Goal: Task Accomplishment & Management: Manage account settings

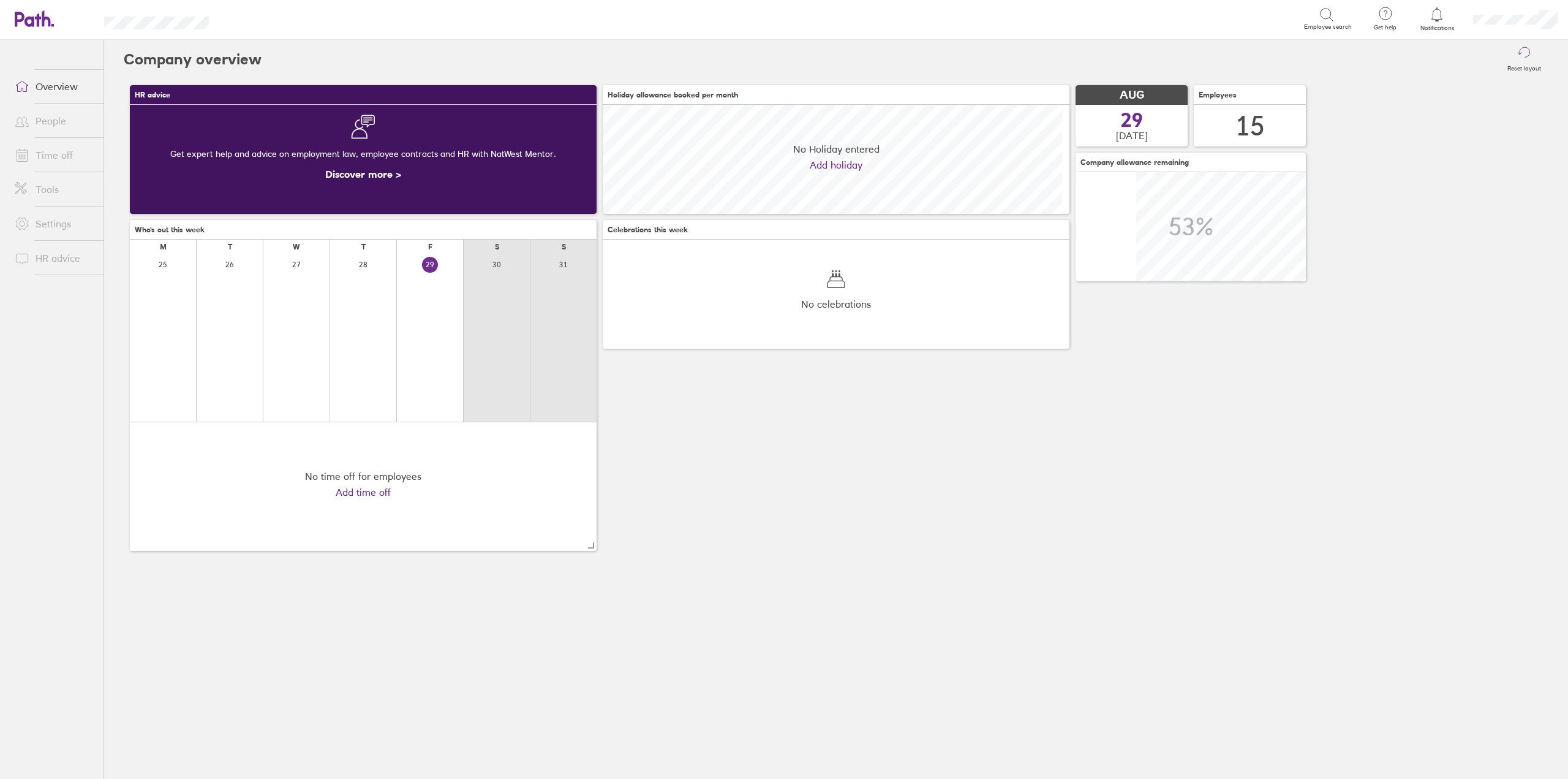
scroll to position [109, 467]
click at [25, 146] on link "Time off" at bounding box center [54, 155] width 99 height 24
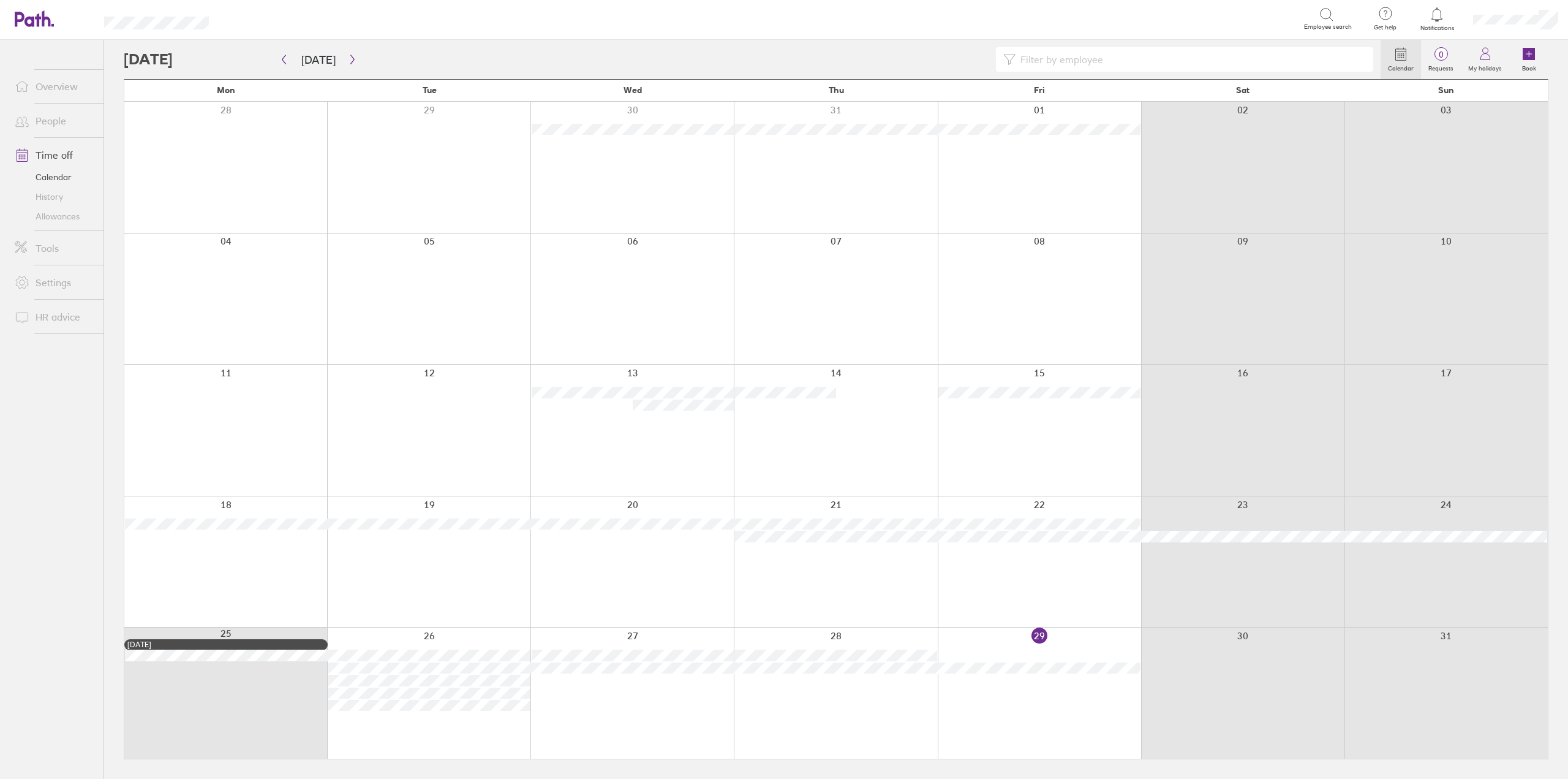
click at [1016, 633] on div at bounding box center [1039, 693] width 203 height 131
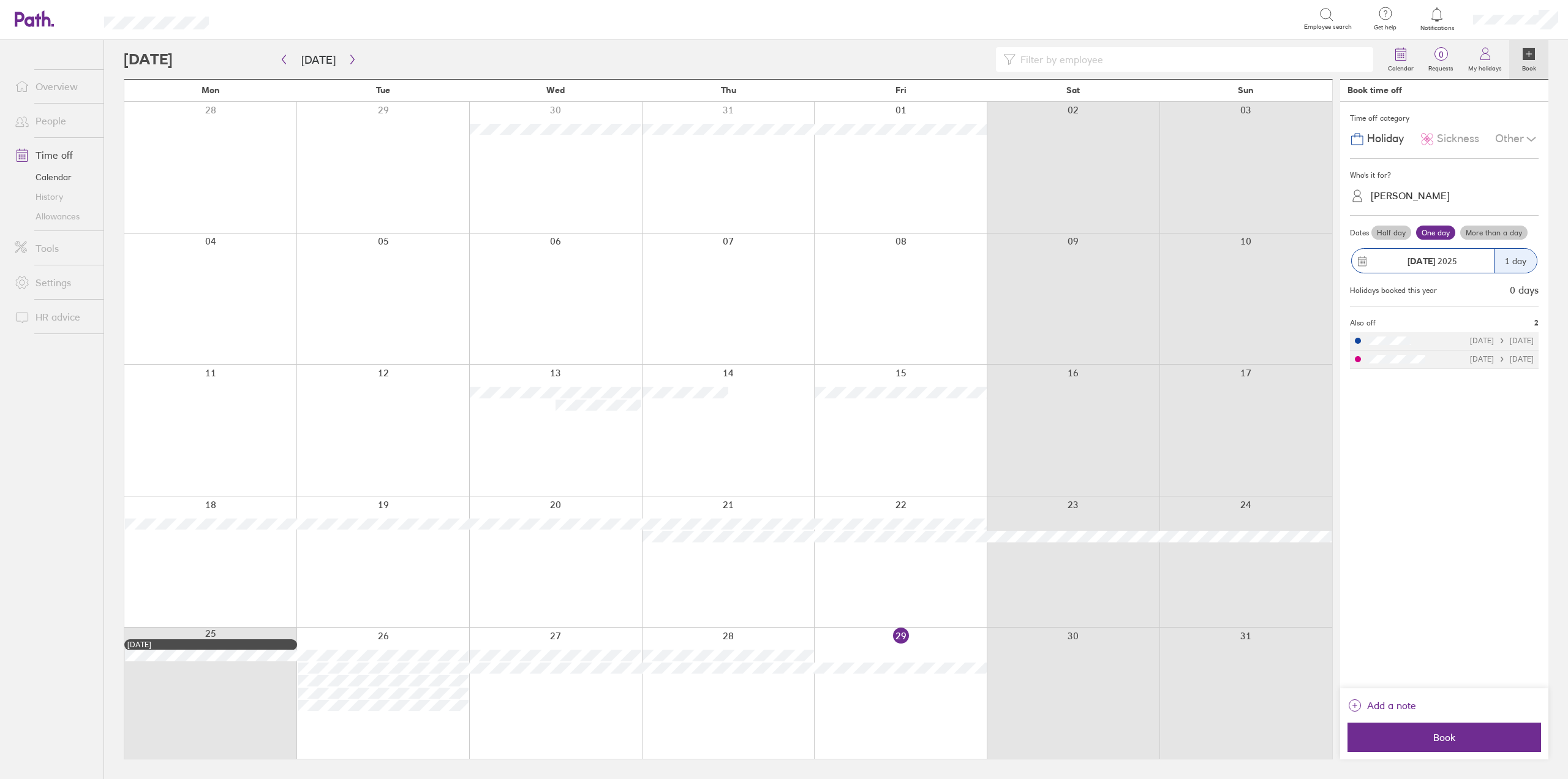
click at [1453, 144] on span "Sickness" at bounding box center [1457, 139] width 42 height 13
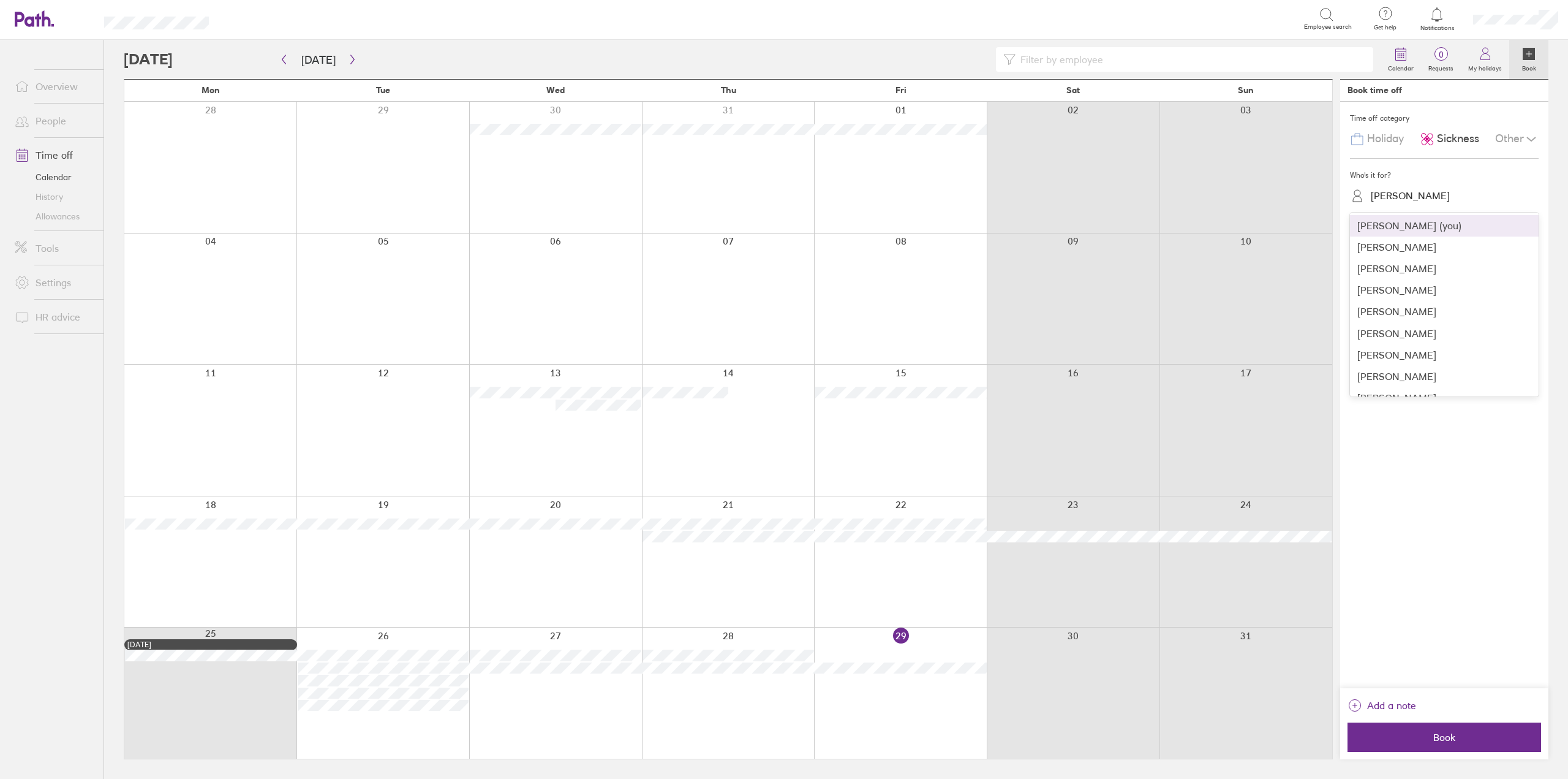
click at [1420, 186] on div "[PERSON_NAME]" at bounding box center [1451, 195] width 174 height 19
click at [1402, 321] on div "[PERSON_NAME]" at bounding box center [1444, 318] width 189 height 21
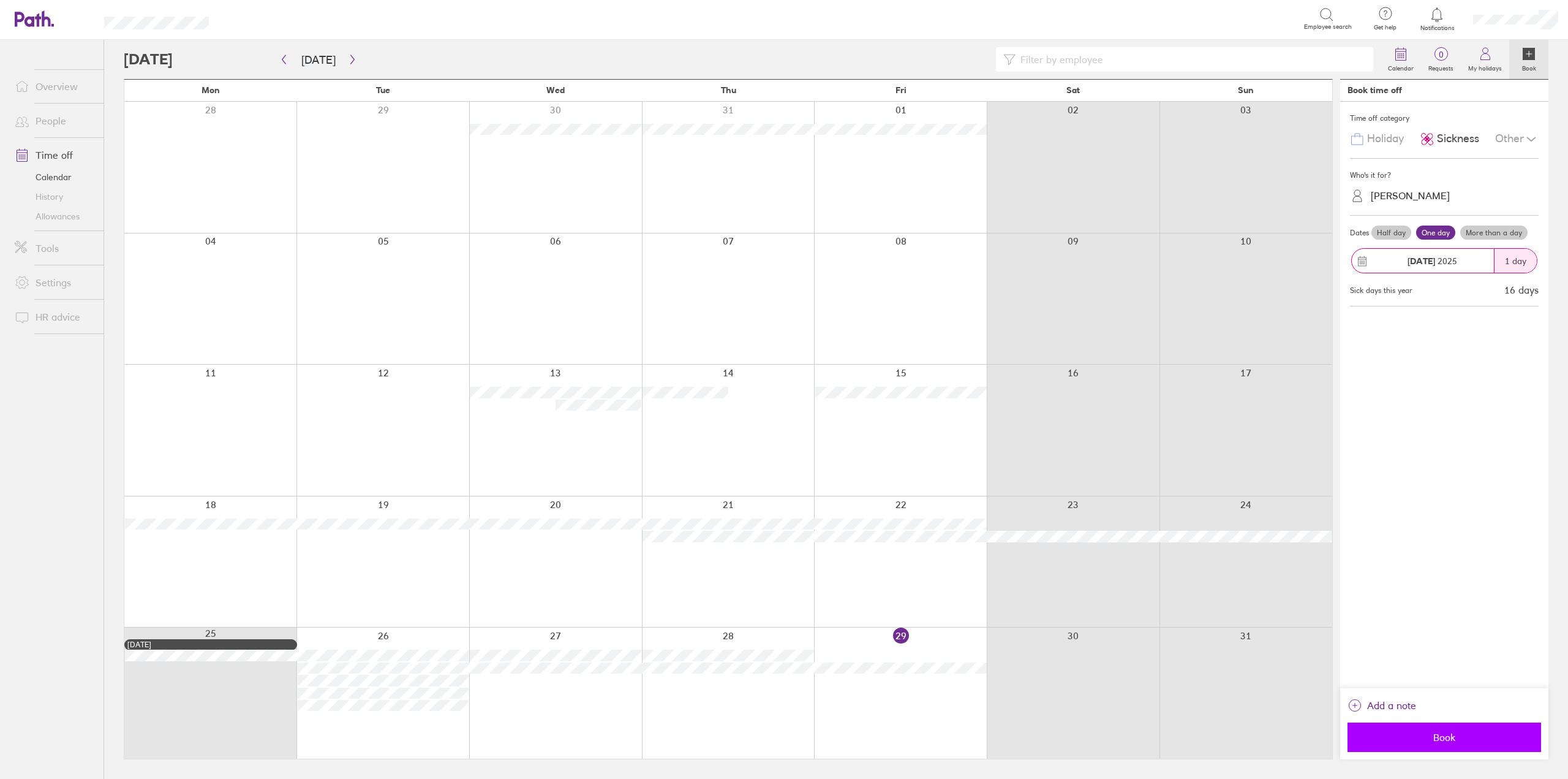
click at [1485, 727] on button "Book" at bounding box center [1443, 737] width 194 height 29
